Goal: Task Accomplishment & Management: Use online tool/utility

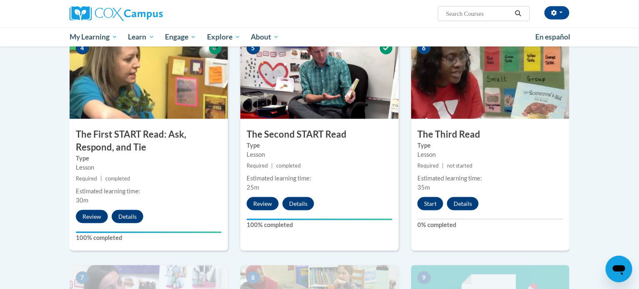
scroll to position [428, 0]
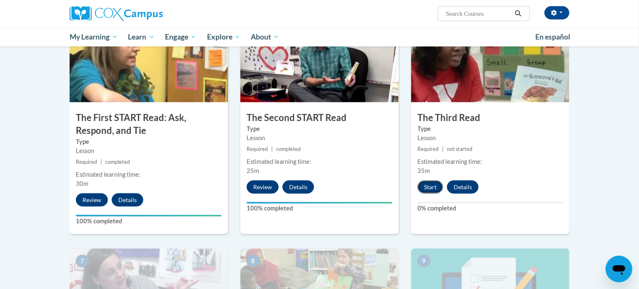
click at [430, 189] on button "Start" at bounding box center [430, 187] width 26 height 13
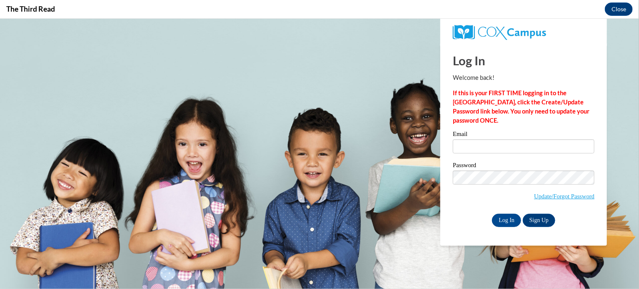
scroll to position [0, 0]
click at [518, 143] on input "Email" at bounding box center [524, 146] width 142 height 14
type input "[EMAIL_ADDRESS][DOMAIN_NAME]"
click at [505, 219] on input "Log In" at bounding box center [506, 220] width 29 height 13
